Goal: Task Accomplishment & Management: Use online tool/utility

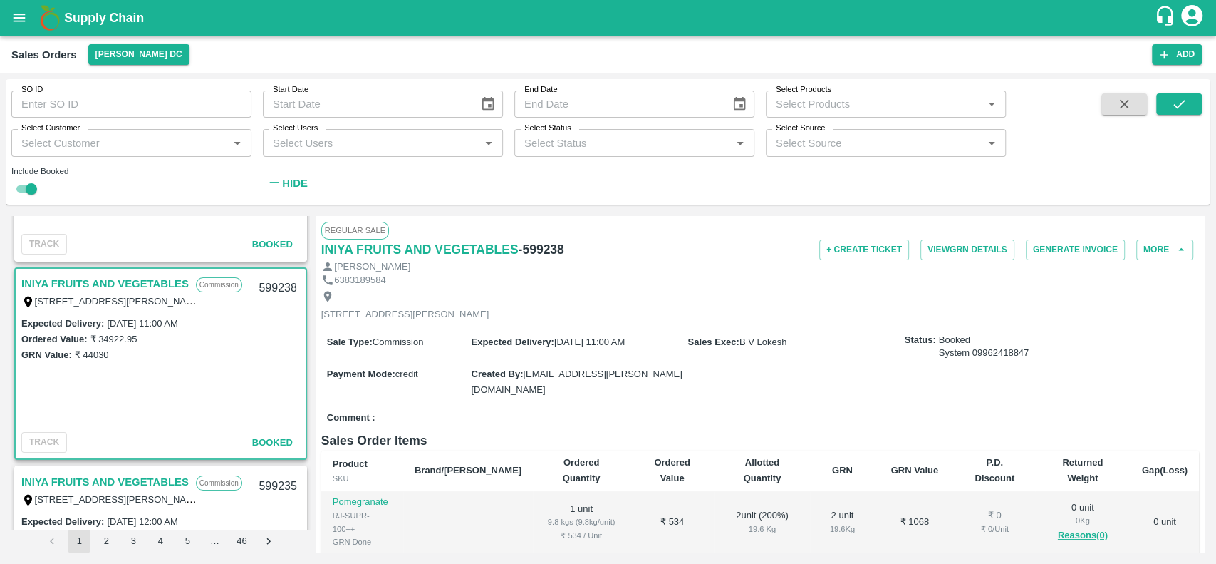
scroll to position [155, 0]
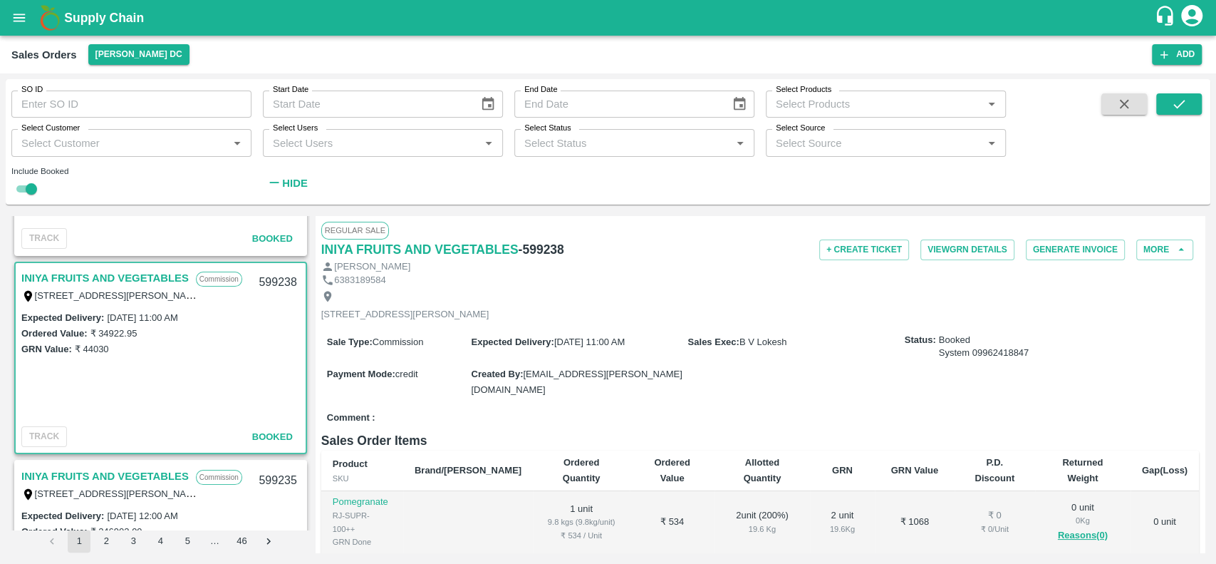
click at [50, 271] on link "INIYA FRUITS AND VEGETABLES" at bounding box center [104, 278] width 167 height 19
click at [1137, 255] on button "More" at bounding box center [1165, 249] width 57 height 21
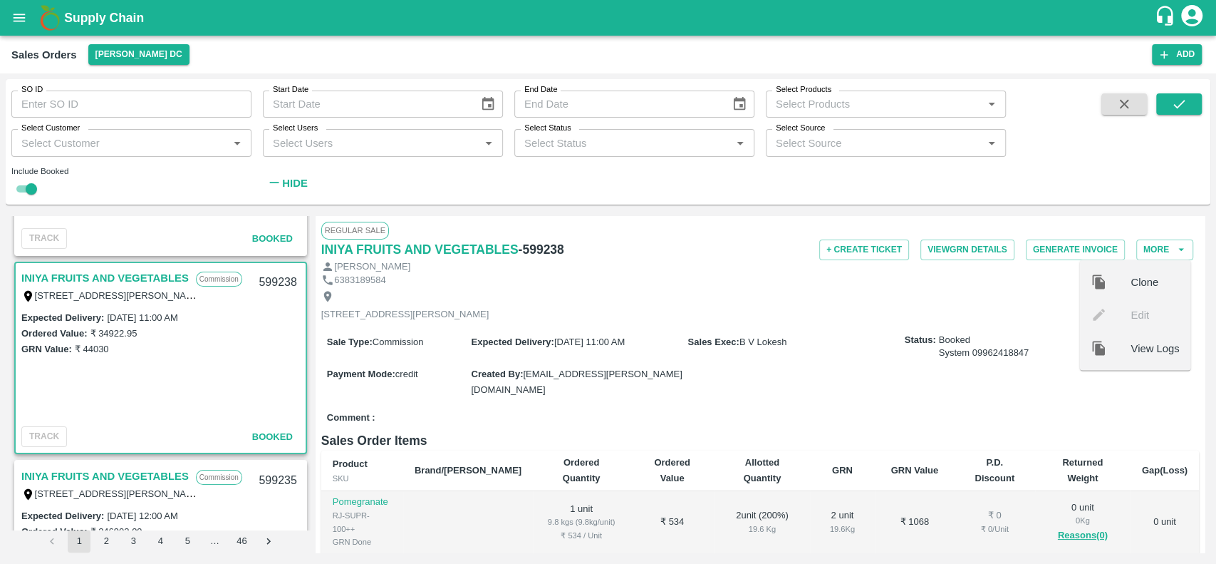
click at [988, 274] on div "6383189584" at bounding box center [760, 281] width 878 height 14
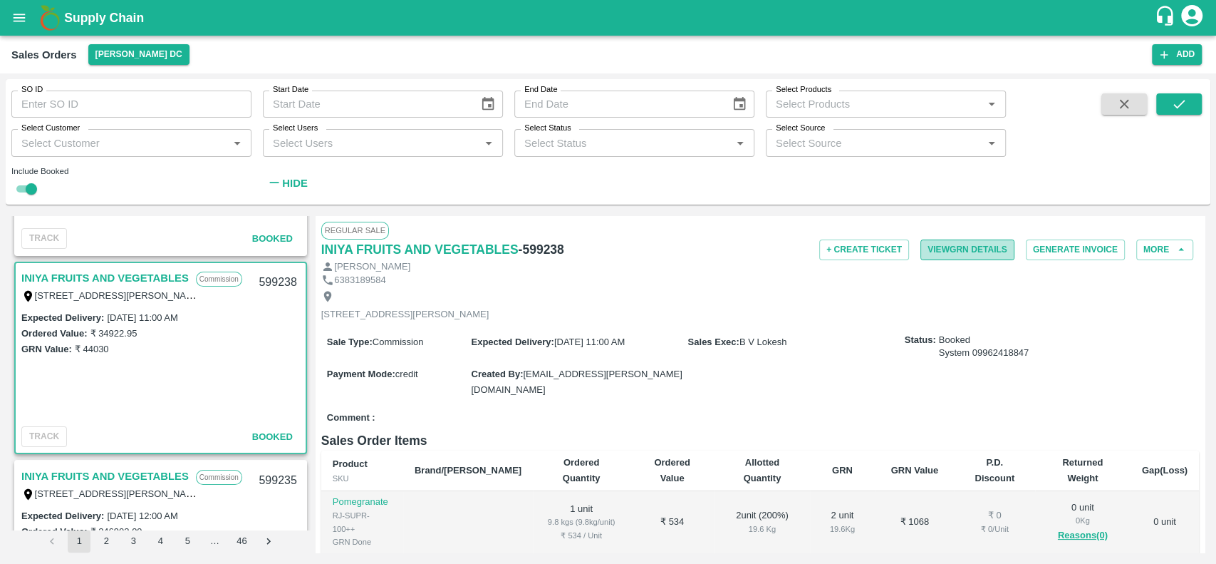
click at [930, 246] on button "View GRN Details" at bounding box center [968, 249] width 94 height 21
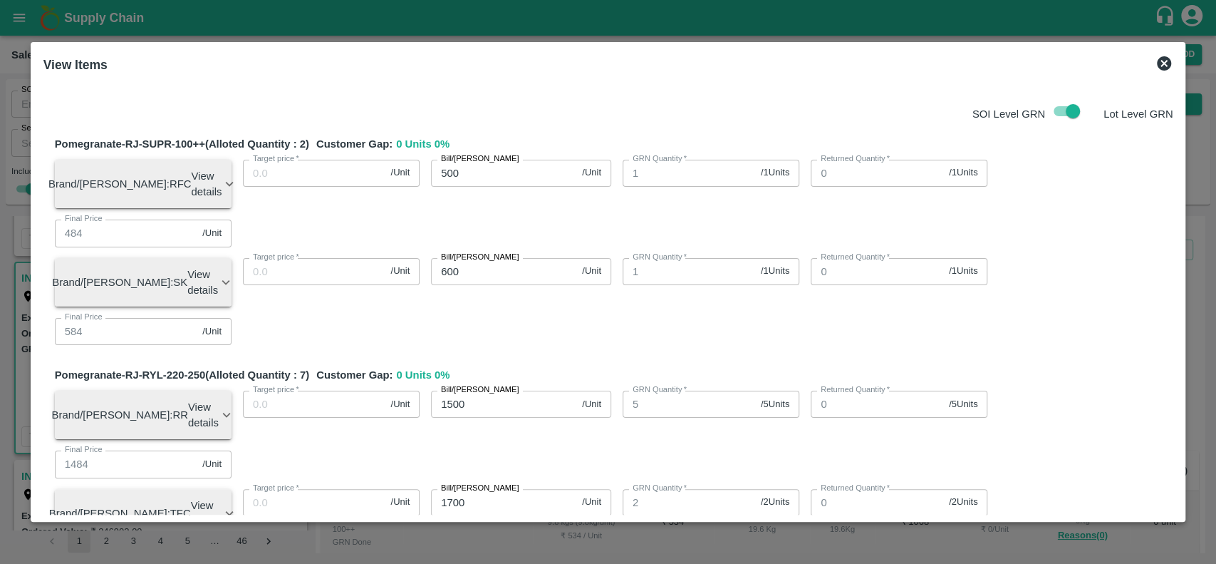
scroll to position [995, 0]
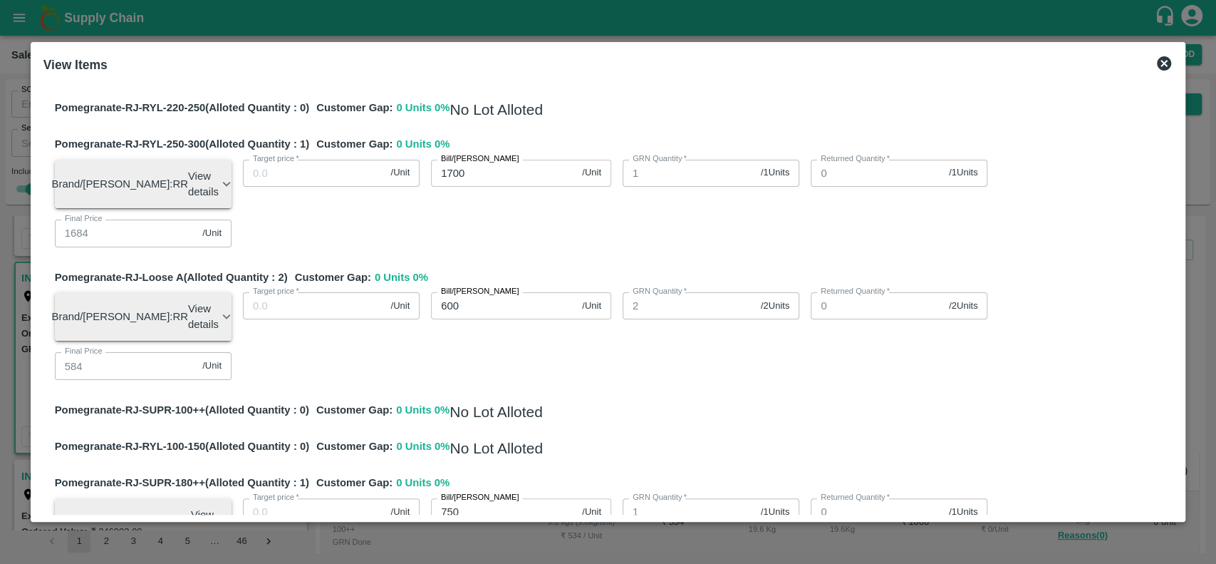
click at [1168, 60] on icon at bounding box center [1164, 63] width 14 height 14
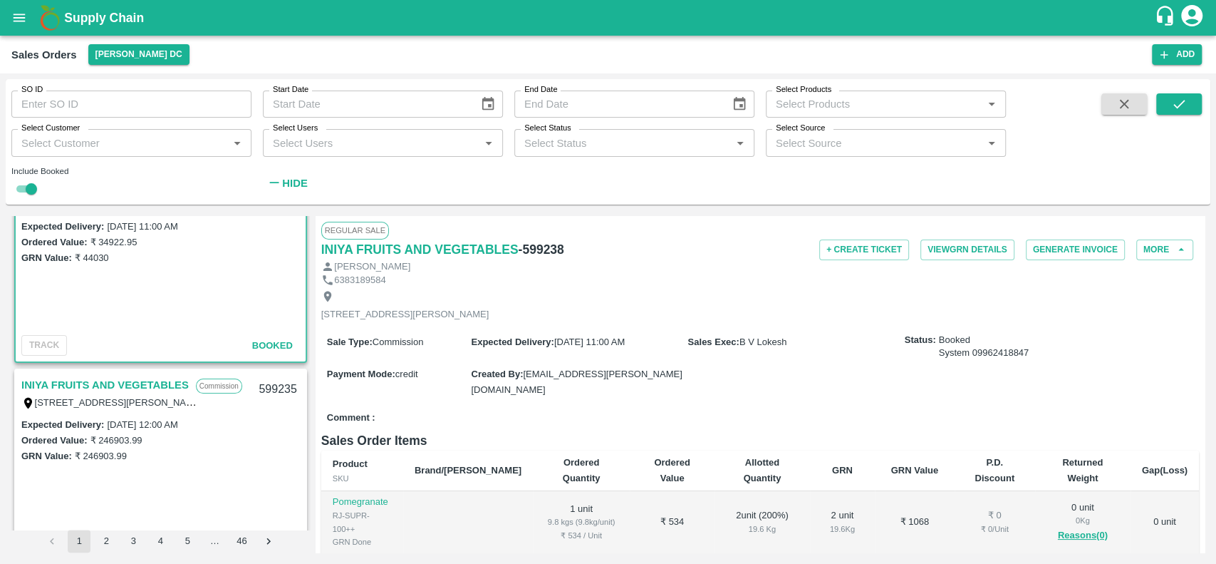
scroll to position [357, 0]
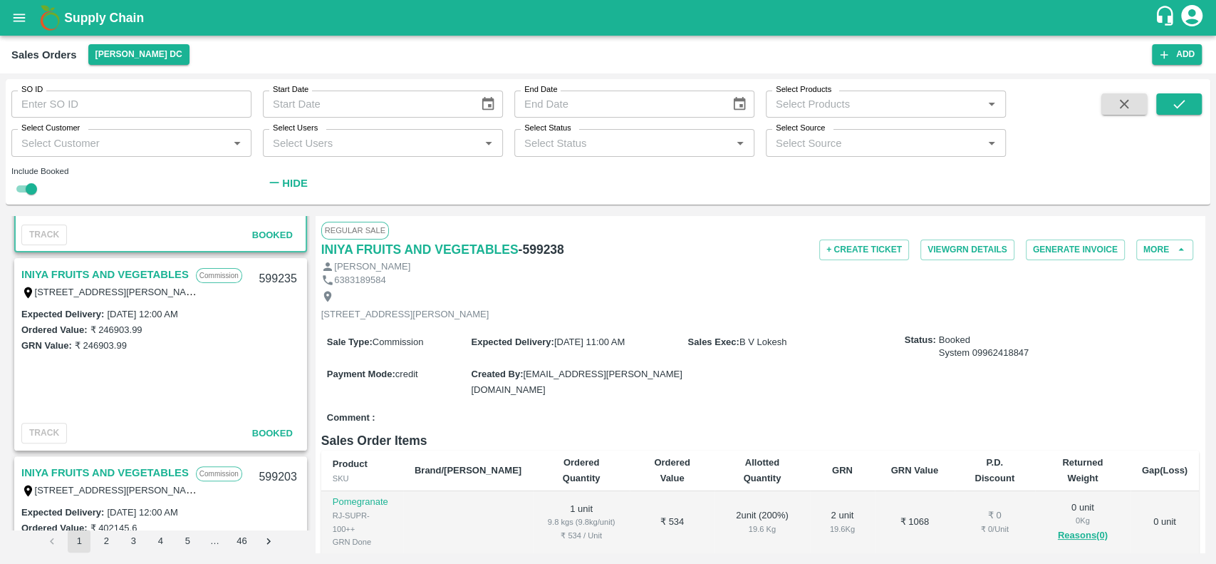
click at [41, 270] on link "INIYA FRUITS AND VEGETABLES" at bounding box center [104, 274] width 167 height 19
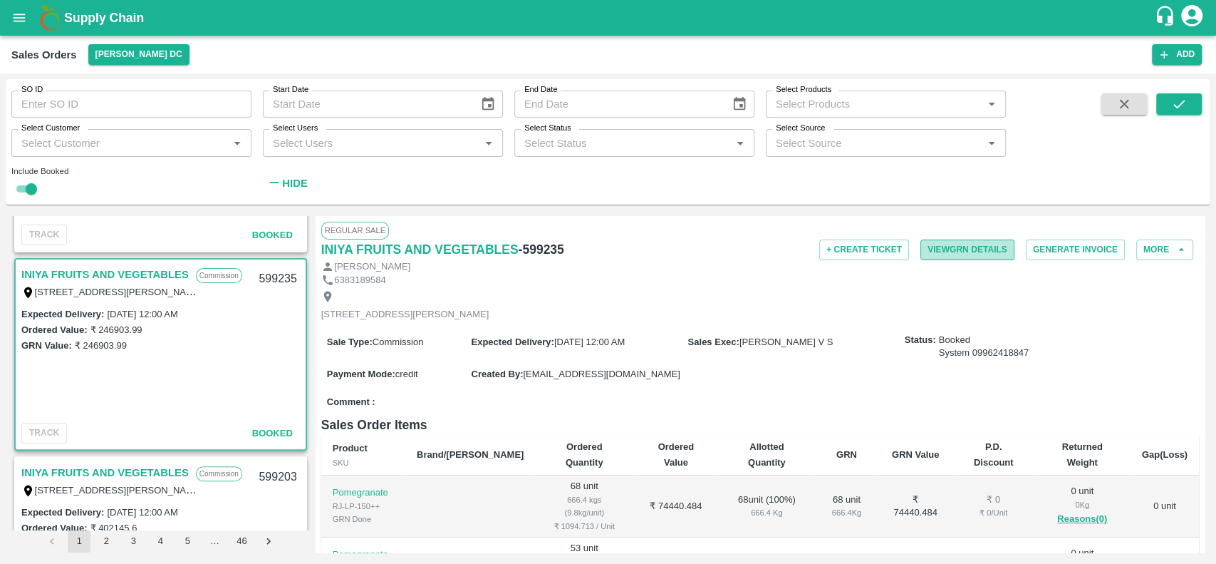
click at [959, 242] on button "View GRN Details" at bounding box center [968, 249] width 94 height 21
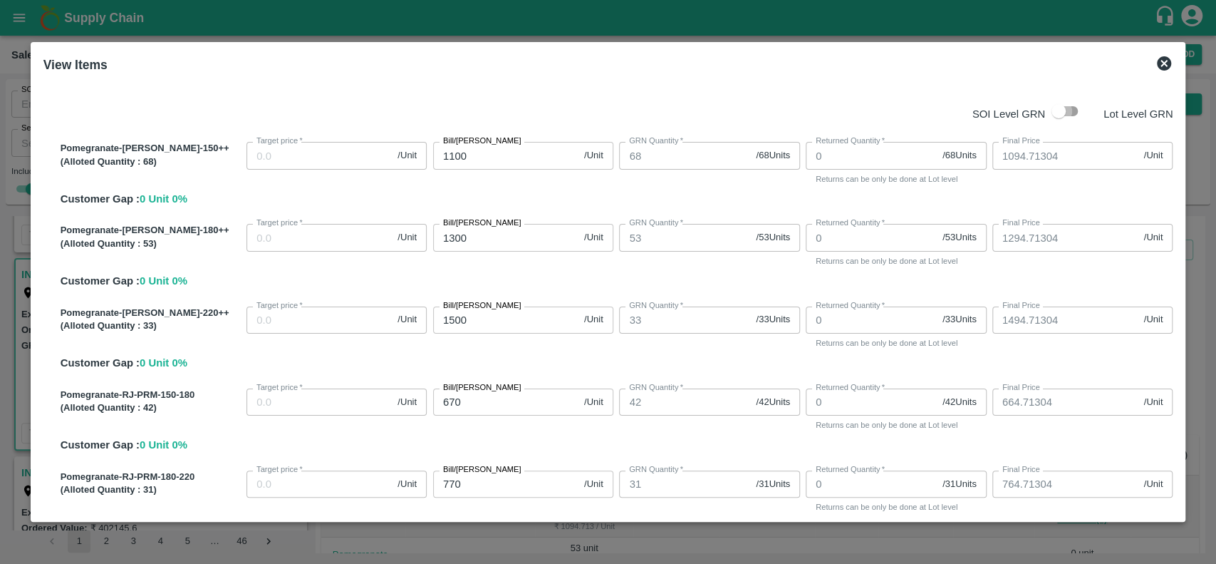
click at [1073, 111] on input "checkbox" at bounding box center [1058, 111] width 81 height 27
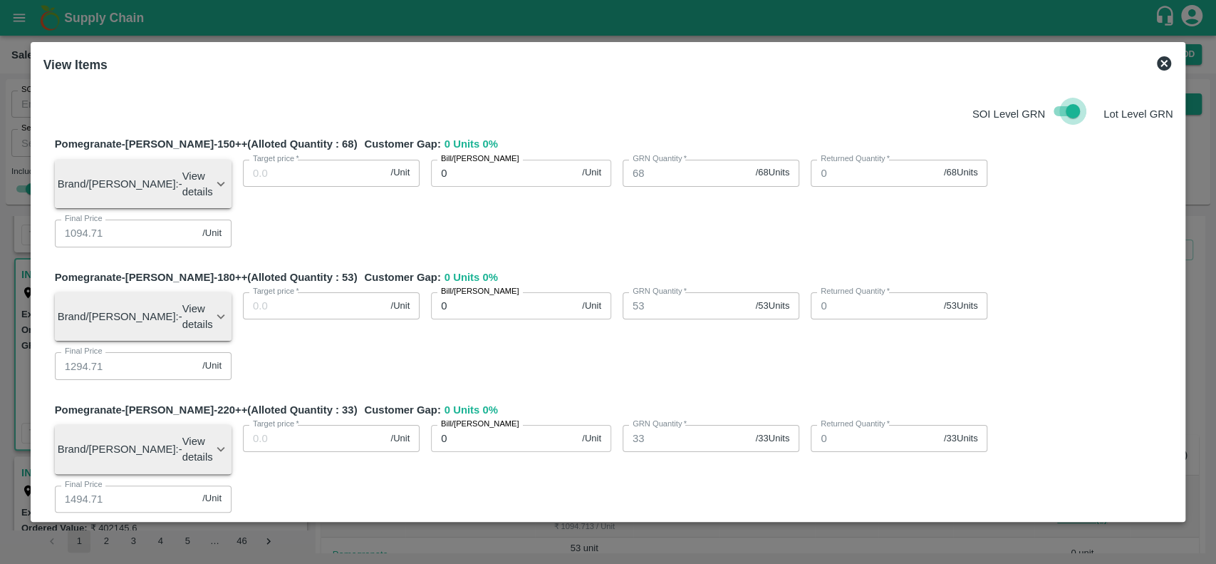
click at [1057, 113] on input "checkbox" at bounding box center [1073, 111] width 81 height 27
checkbox input "false"
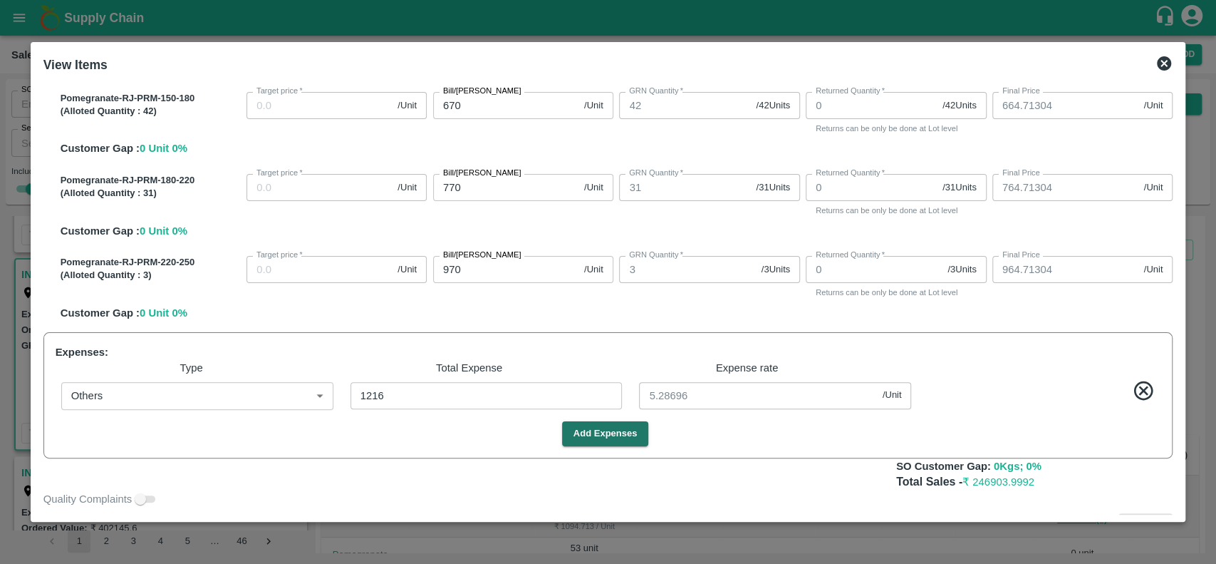
scroll to position [172, 0]
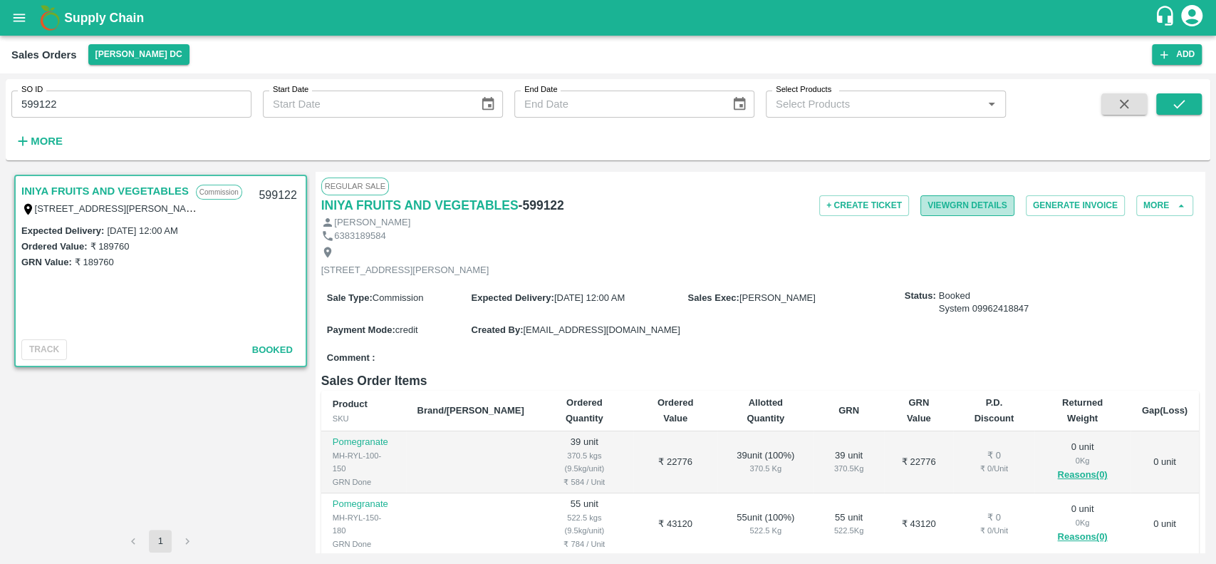
click at [936, 205] on button "View GRN Details" at bounding box center [968, 205] width 94 height 21
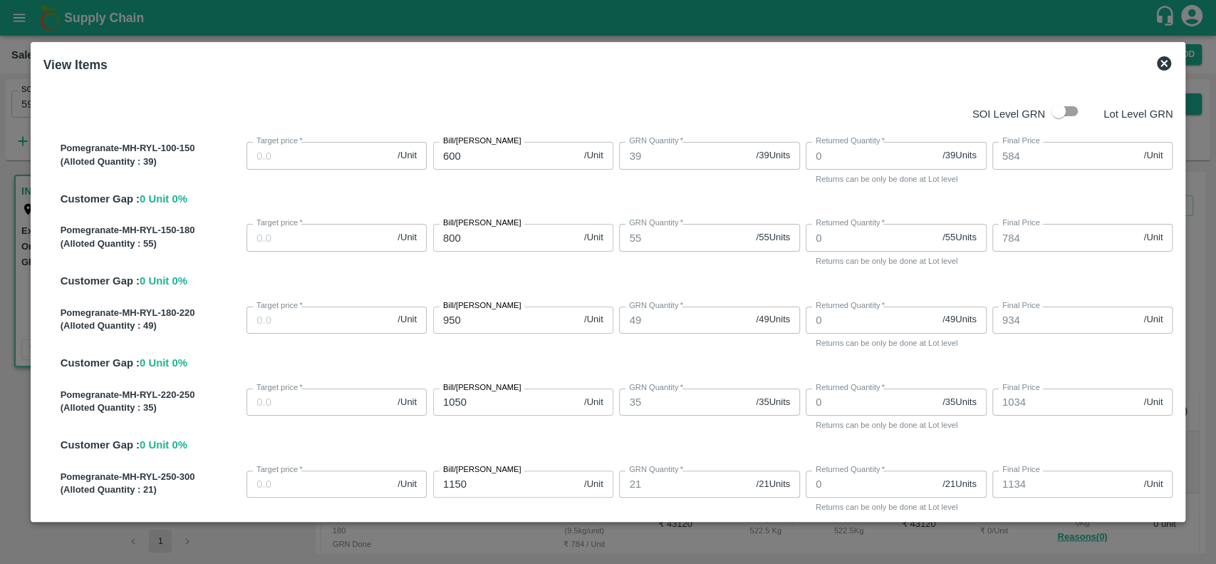
click at [1068, 115] on input "checkbox" at bounding box center [1058, 111] width 81 height 27
checkbox input "true"
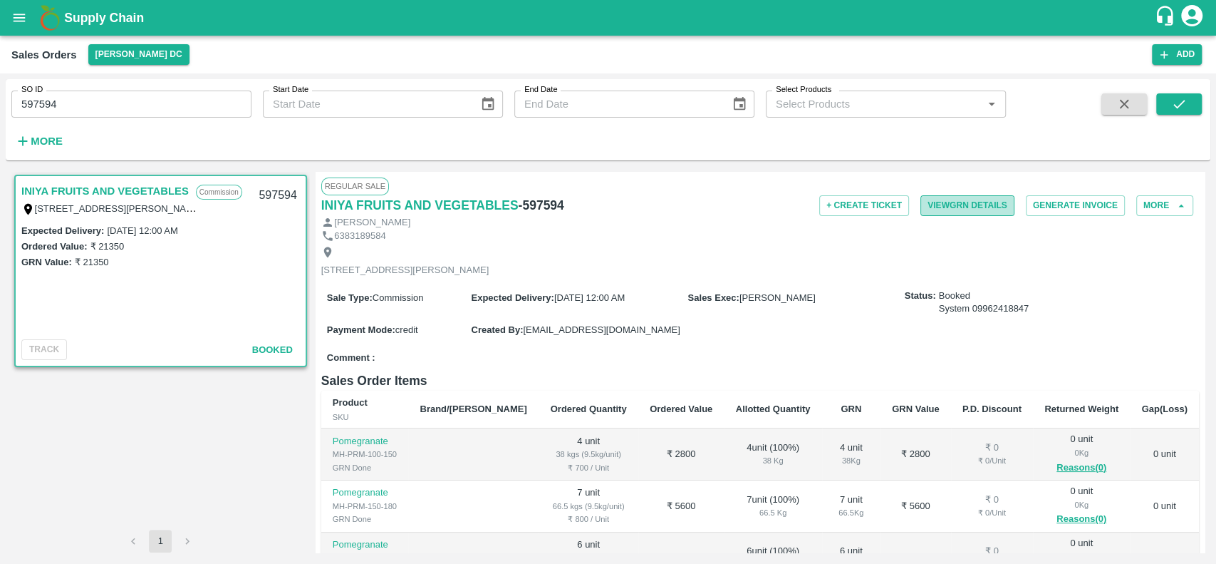
click at [931, 204] on button "View GRN Details" at bounding box center [968, 205] width 94 height 21
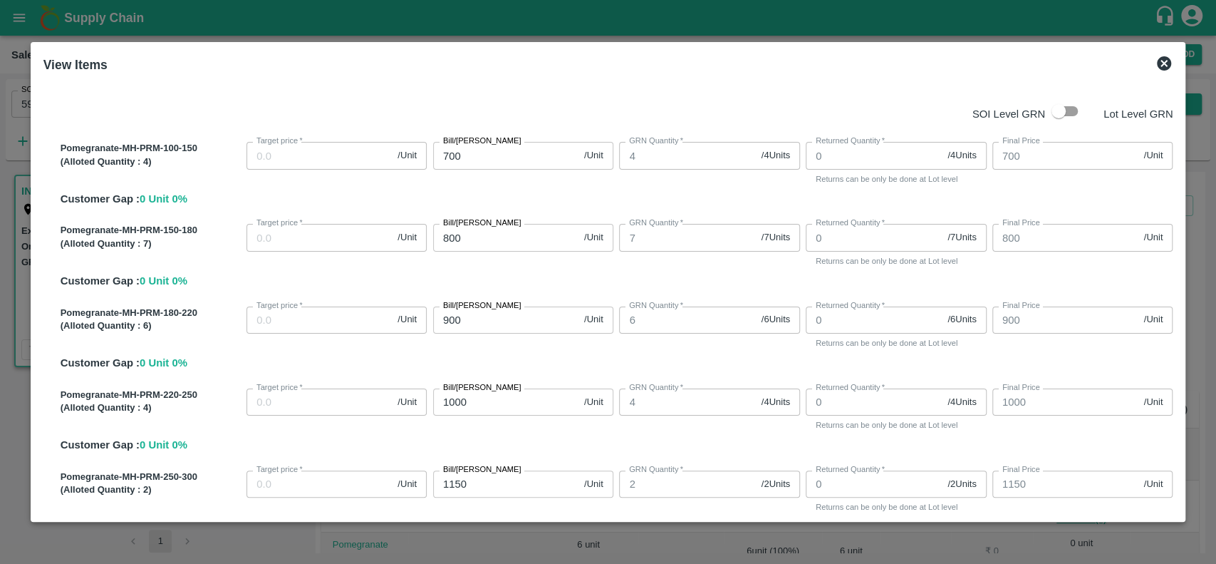
click at [1071, 110] on input "checkbox" at bounding box center [1058, 111] width 81 height 27
checkbox input "true"
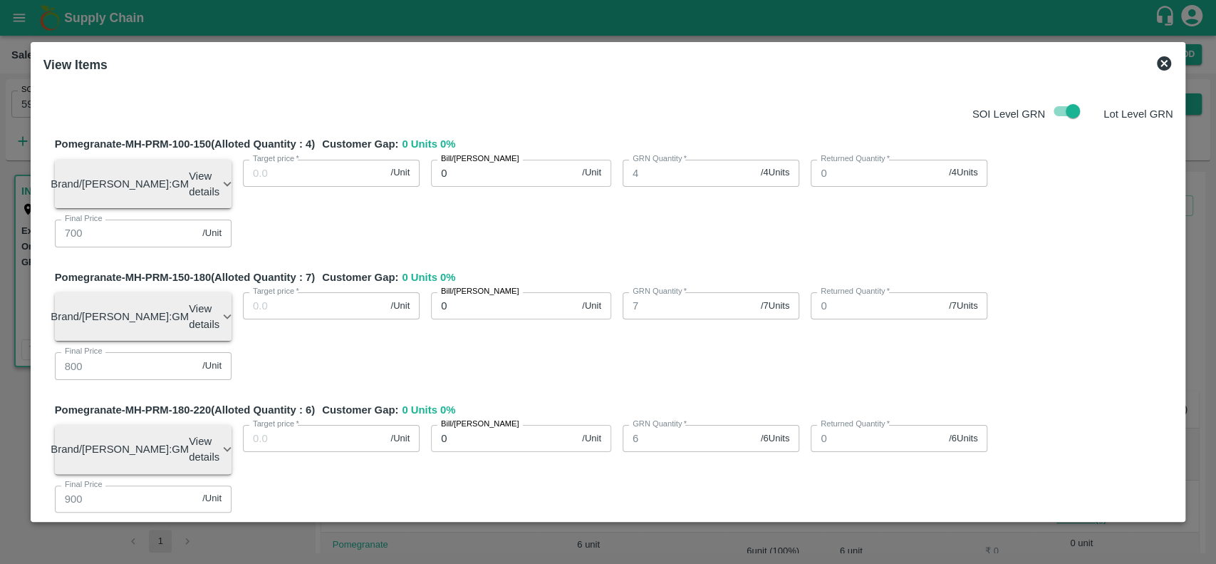
click at [1165, 62] on icon at bounding box center [1164, 63] width 17 height 17
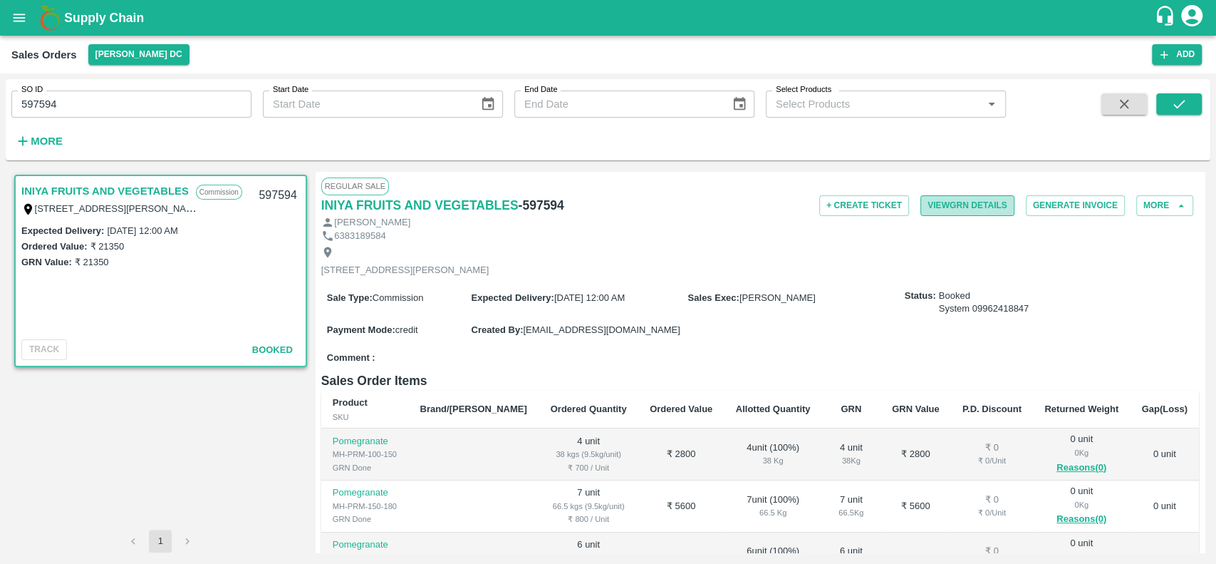
click at [931, 205] on button "View GRN Details" at bounding box center [968, 205] width 94 height 21
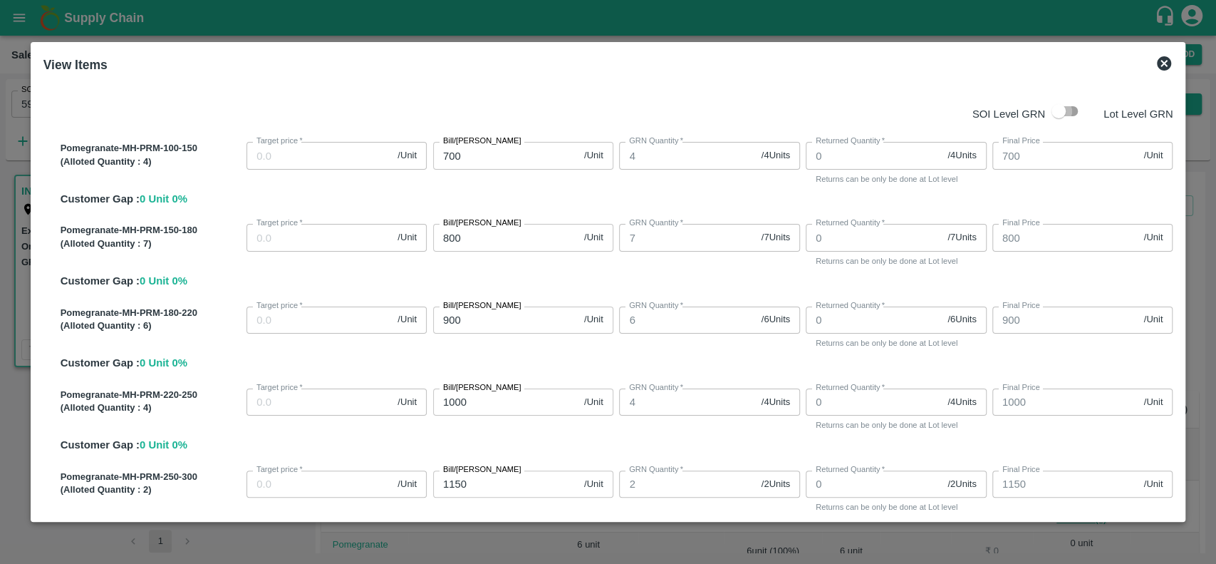
click at [1071, 115] on input "checkbox" at bounding box center [1058, 111] width 81 height 27
checkbox input "true"
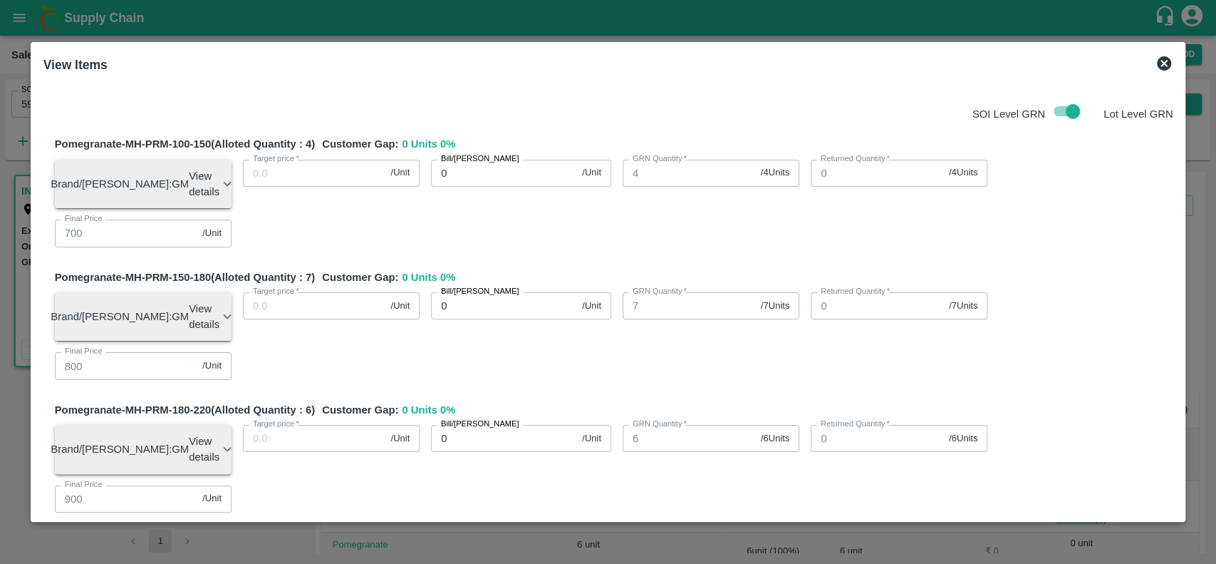
click at [1169, 62] on icon at bounding box center [1164, 63] width 14 height 14
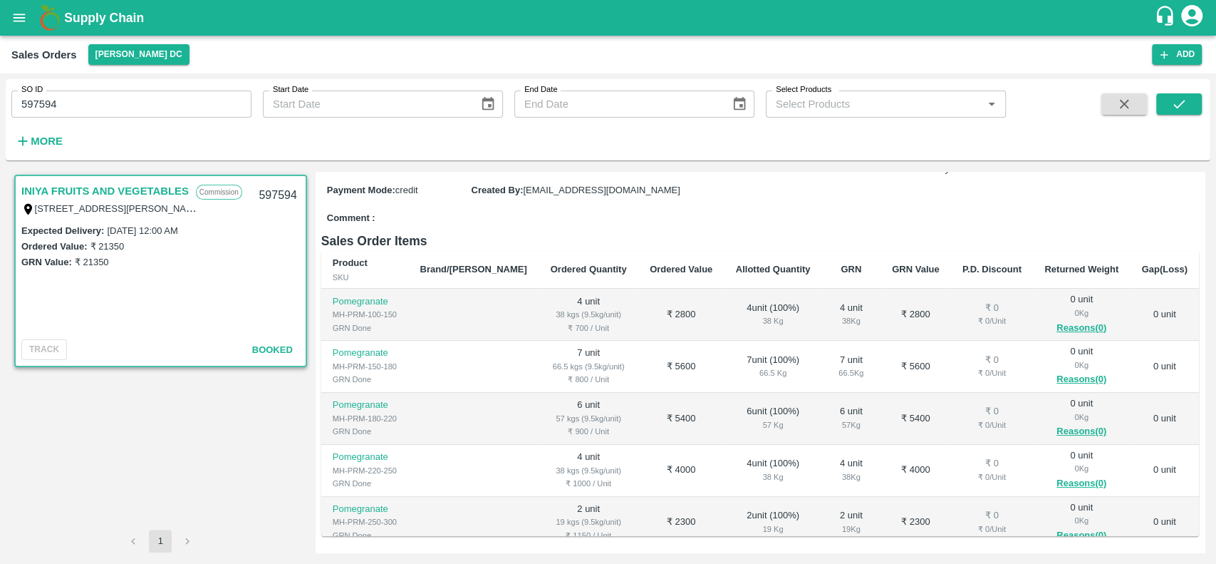
scroll to position [88, 0]
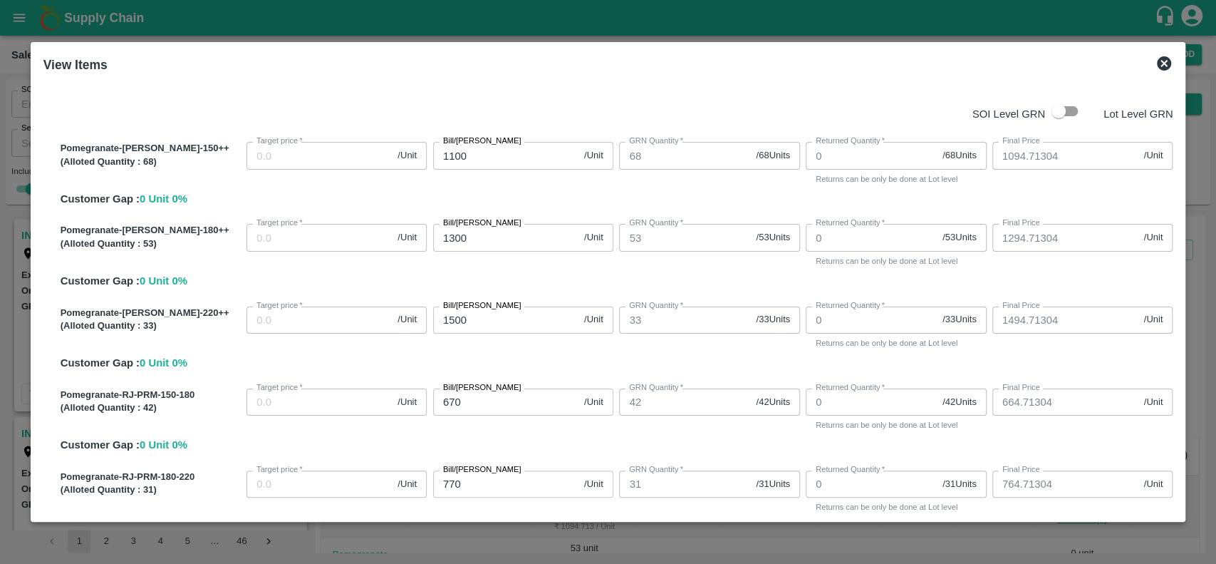
scroll to position [172, 0]
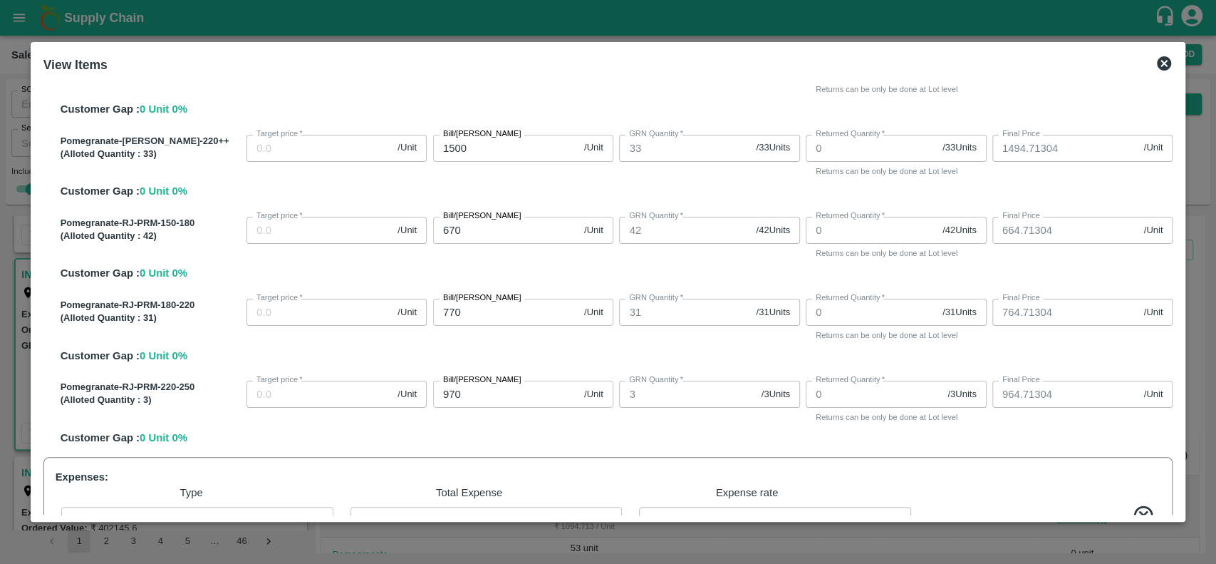
click at [1166, 66] on icon at bounding box center [1164, 63] width 17 height 17
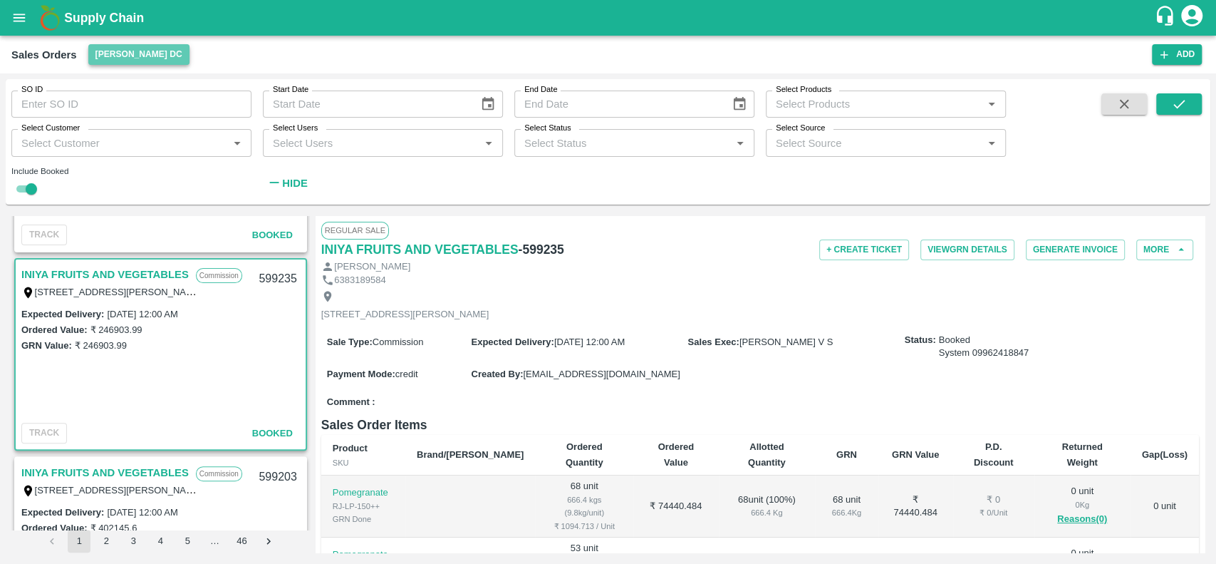
click at [103, 50] on button "[PERSON_NAME] DC" at bounding box center [138, 54] width 101 height 21
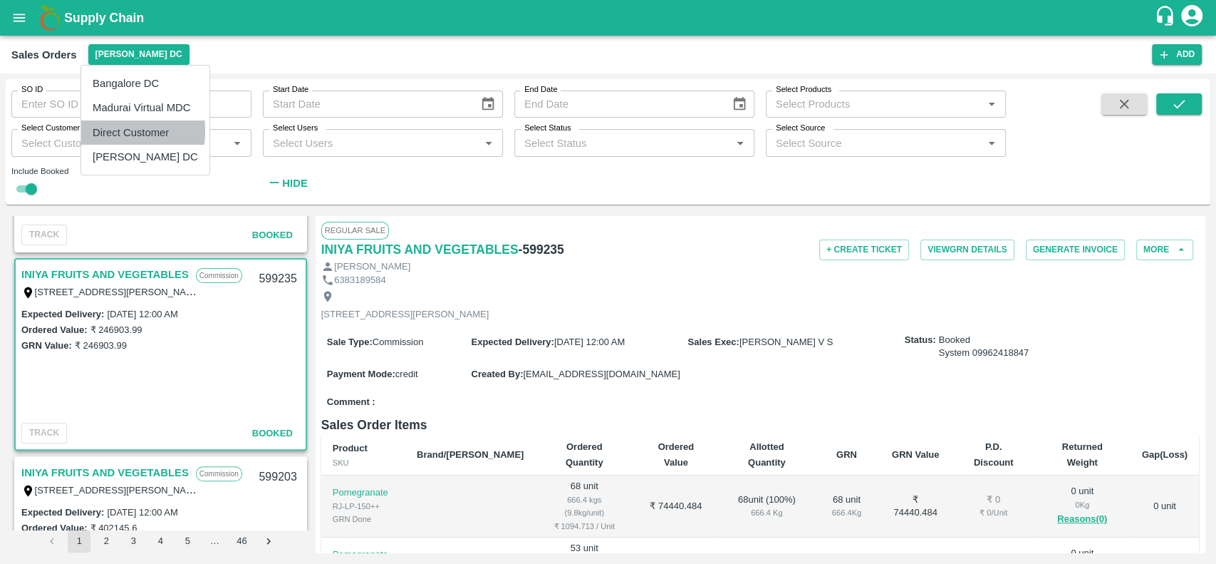
click at [101, 130] on li "Direct Customer" at bounding box center [145, 132] width 128 height 24
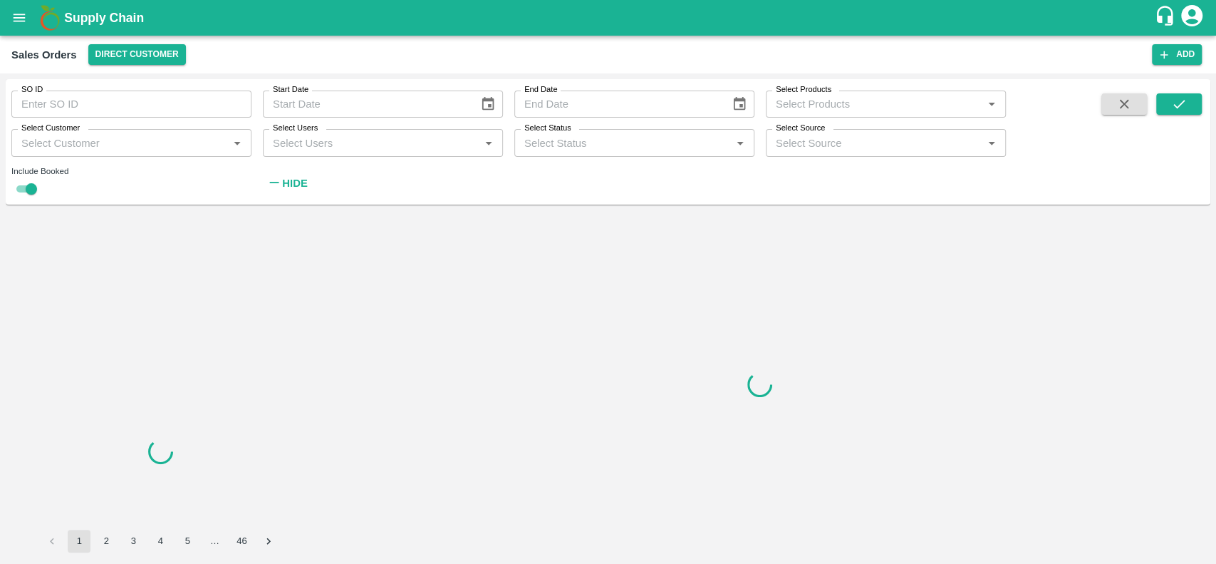
scroll to position [0, 0]
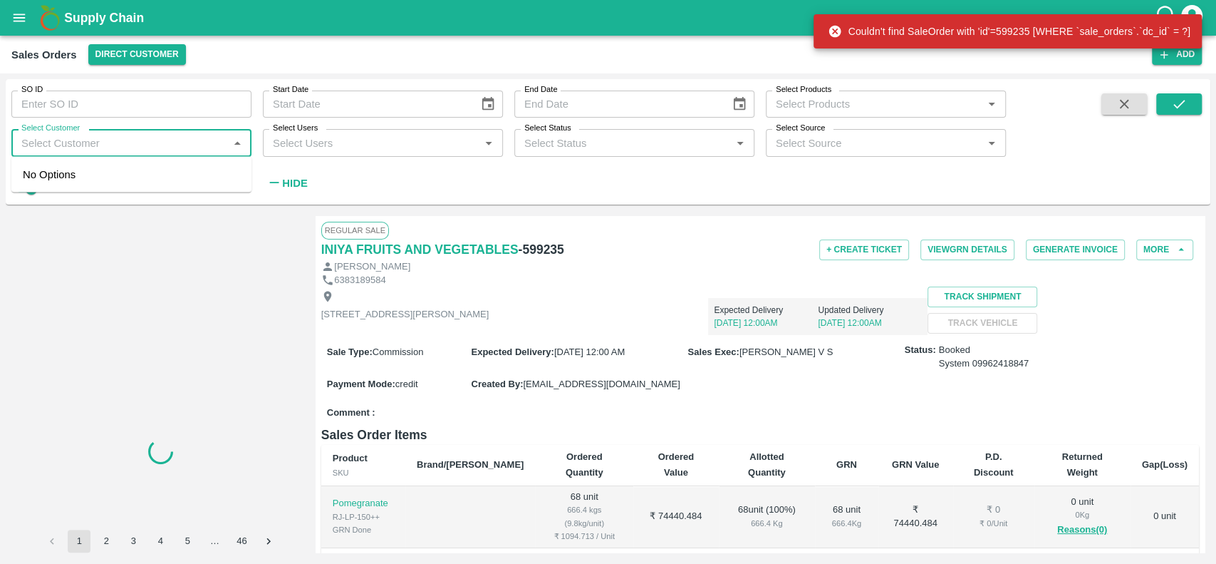
click at [86, 144] on input "Select Customer" at bounding box center [120, 142] width 208 height 19
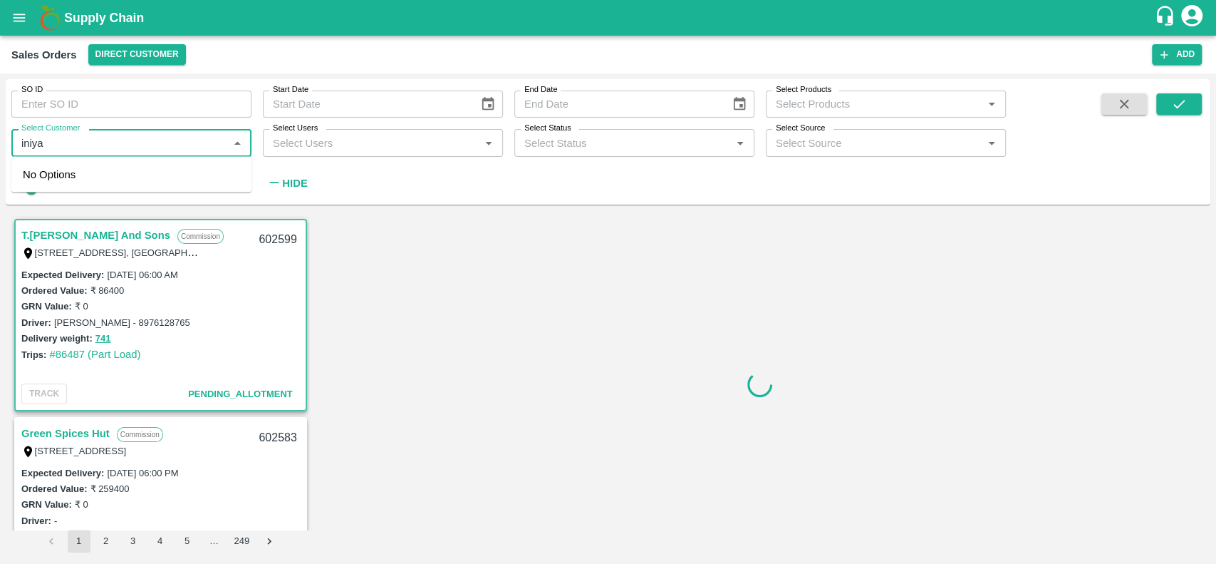
type input "iniya"
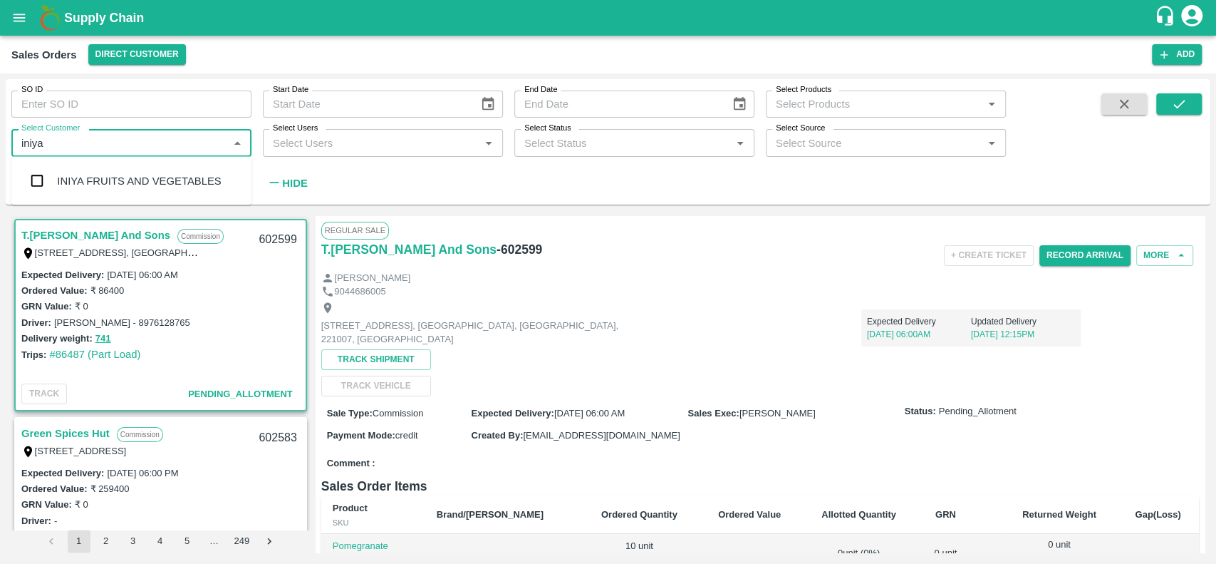
checkbox input "false"
click at [40, 178] on input "checkbox" at bounding box center [37, 181] width 29 height 29
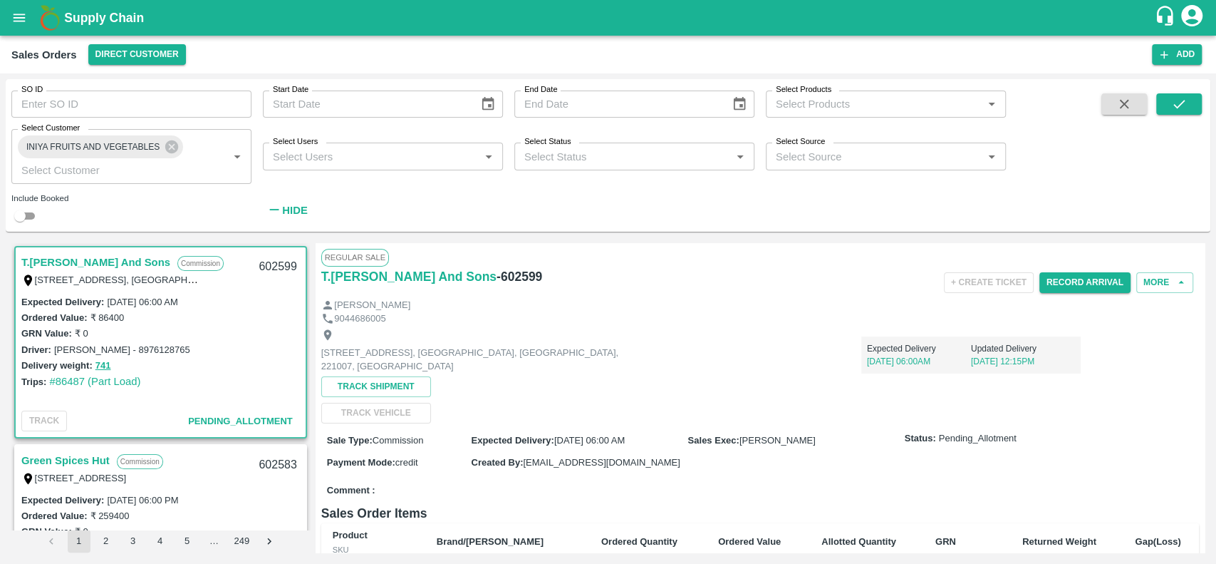
click at [1175, 91] on div "SO ID SO ID Start Date Start Date End Date End Date Select Products Select Prod…" at bounding box center [608, 155] width 1205 height 141
click at [1187, 122] on span at bounding box center [1180, 158] width 46 height 130
click at [1186, 115] on button "submit" at bounding box center [1180, 103] width 46 height 21
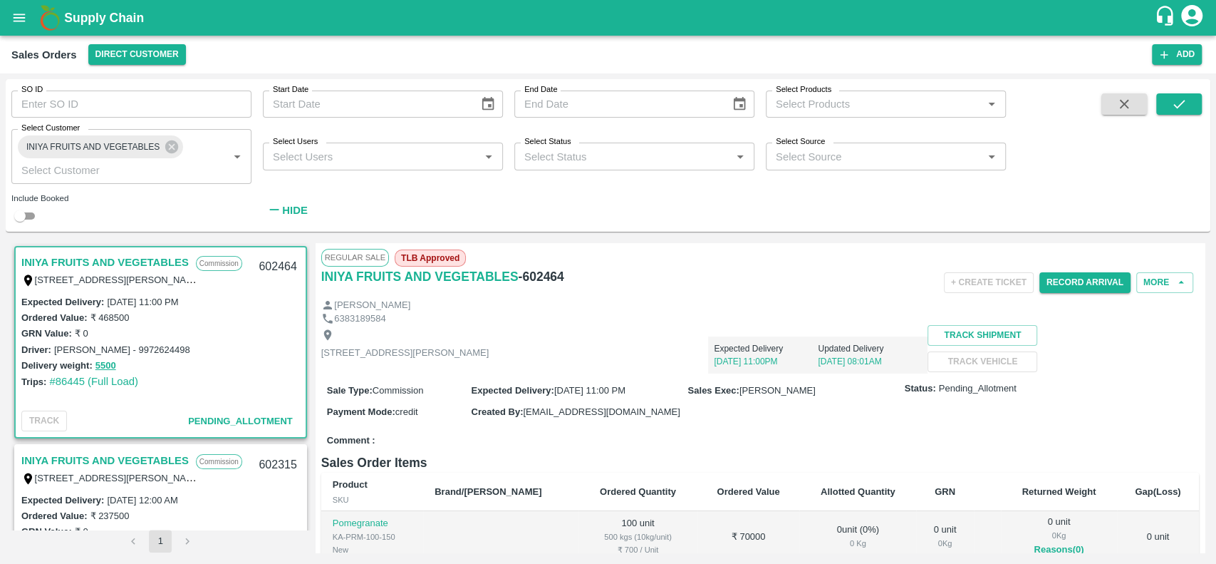
click at [724, 47] on div "Sales Orders Direct Customer" at bounding box center [581, 54] width 1141 height 21
click at [101, 363] on button "5500" at bounding box center [105, 366] width 21 height 16
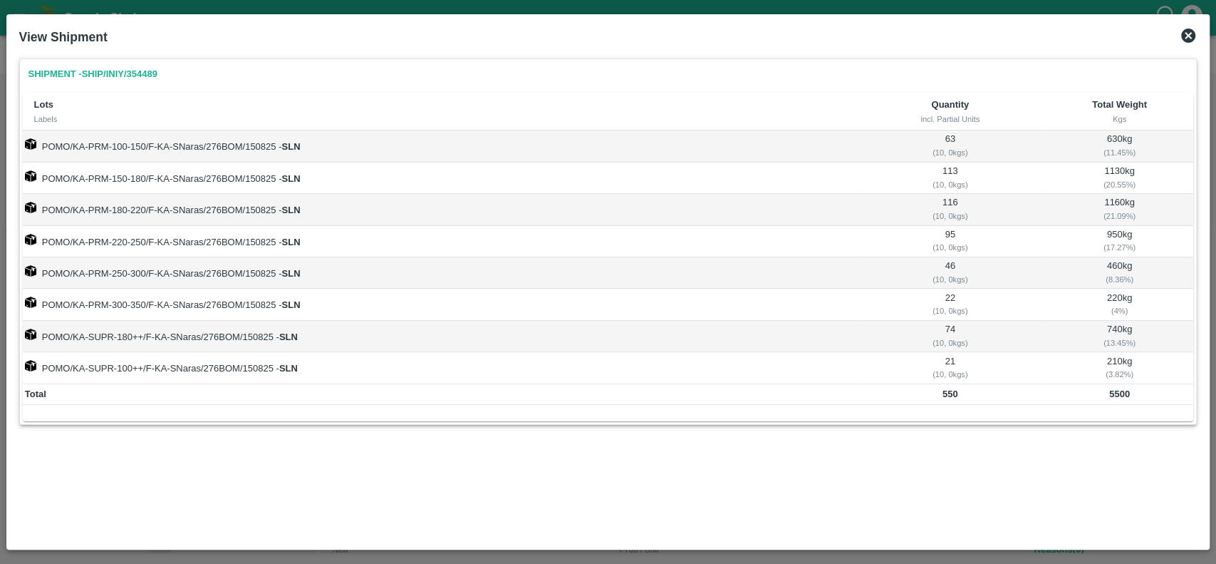
click at [1193, 33] on icon at bounding box center [1189, 36] width 14 height 14
